Goal: Find specific page/section: Find specific page/section

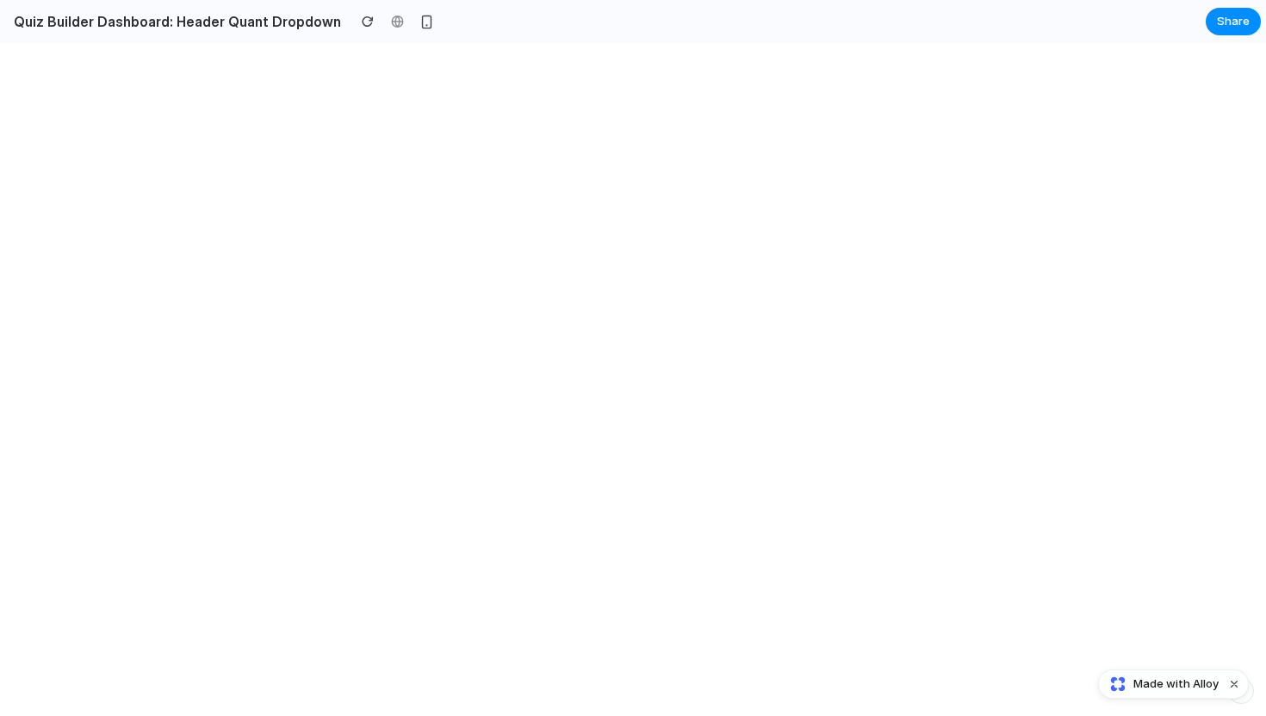
select select "******"
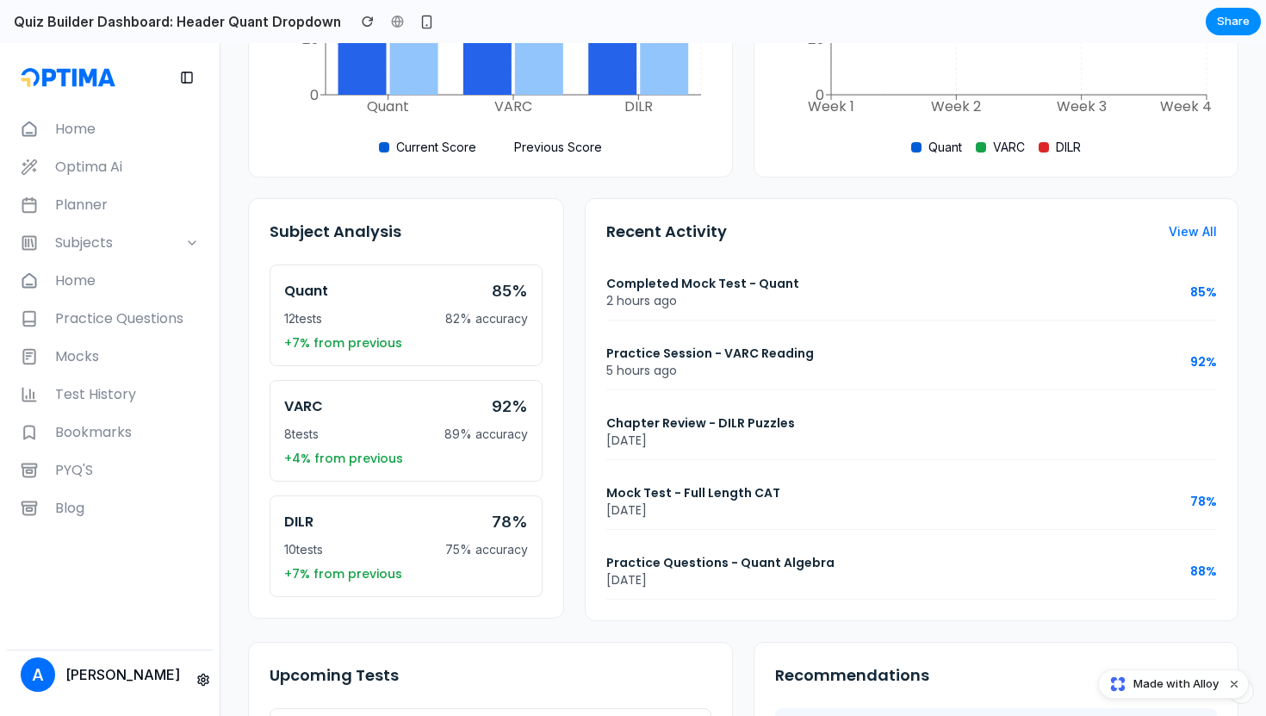
scroll to position [532, 0]
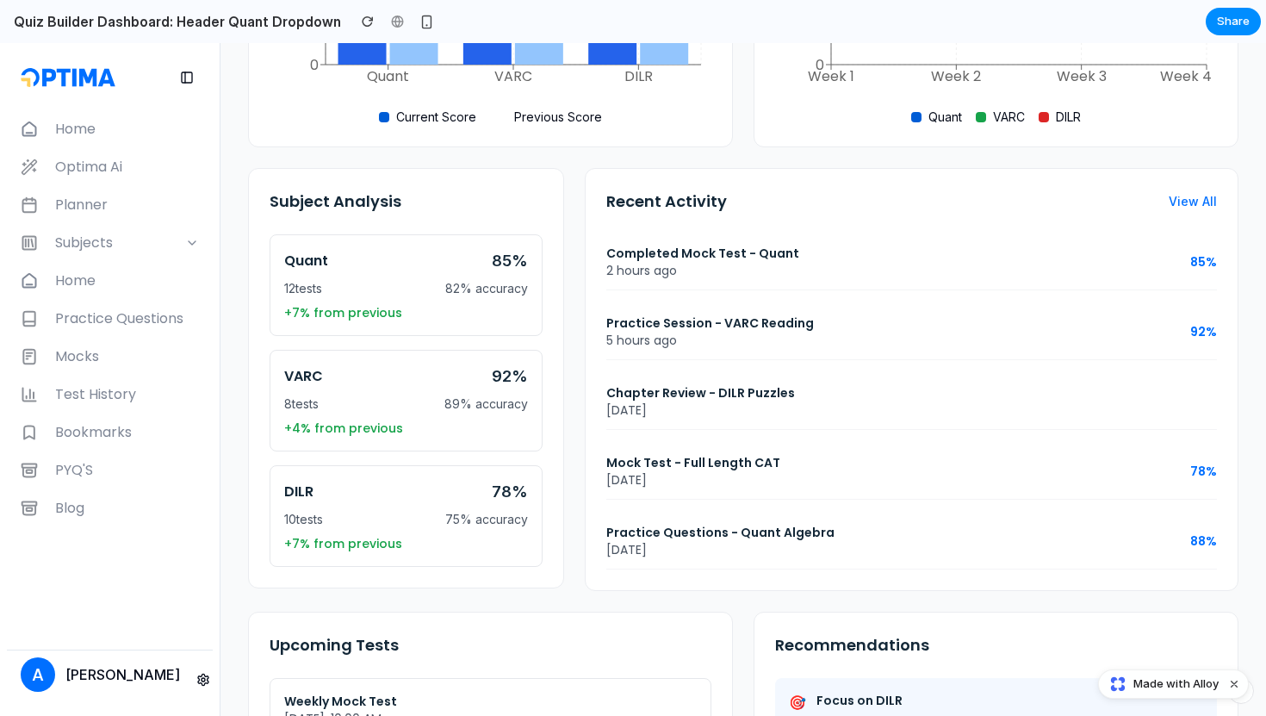
click at [879, 418] on div "[DATE]" at bounding box center [911, 409] width 611 height 17
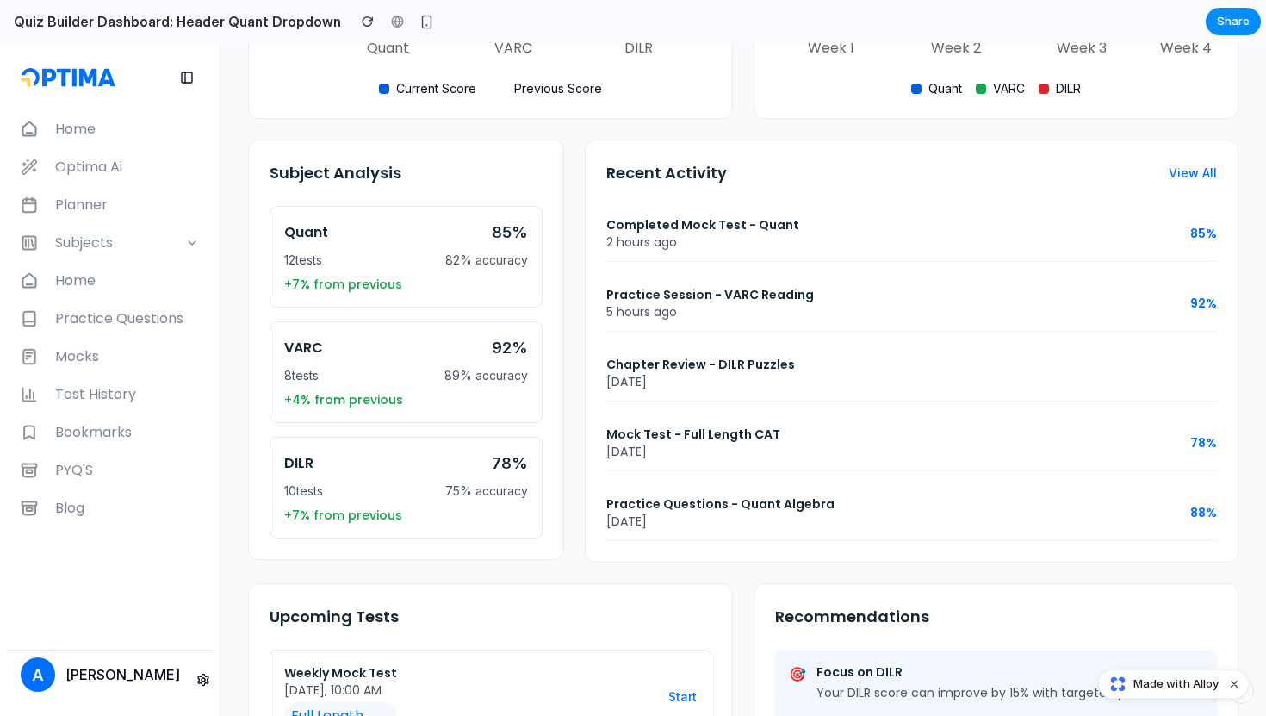
scroll to position [589, 0]
